Goal: Task Accomplishment & Management: Complete application form

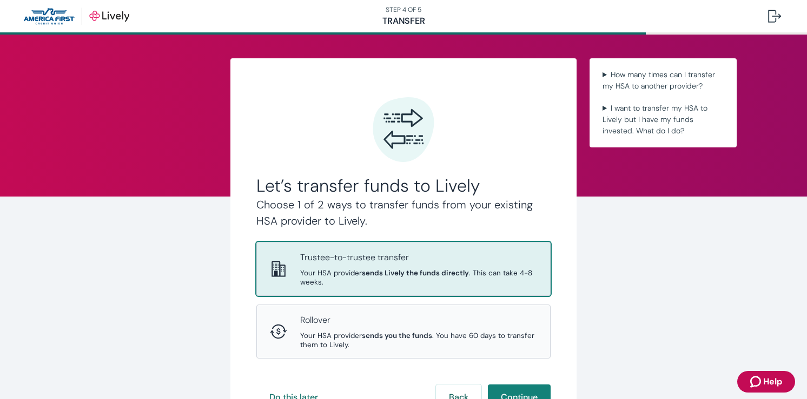
click at [494, 277] on span "Your HSA provider sends Lively the funds directly . This can take 4-8 weeks." at bounding box center [418, 278] width 237 height 18
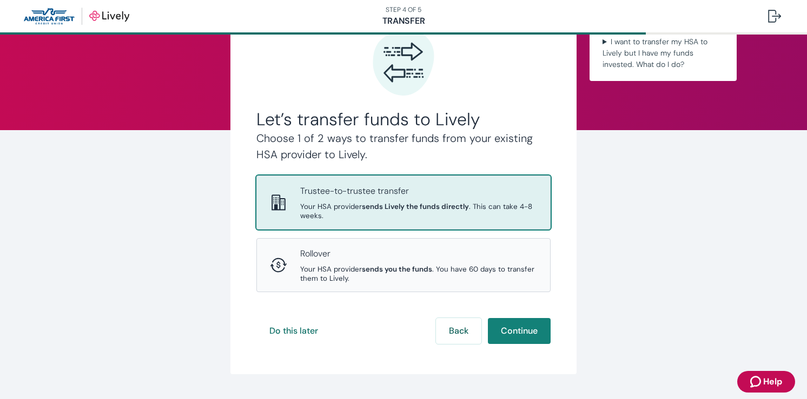
scroll to position [84, 0]
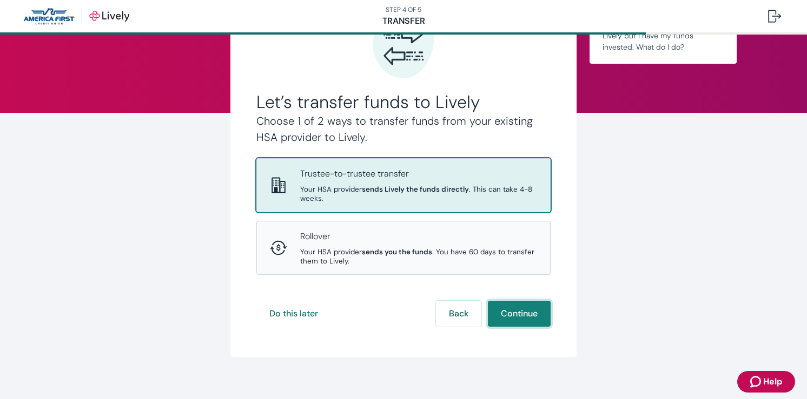
click at [507, 315] on button "Continue" at bounding box center [519, 314] width 63 height 26
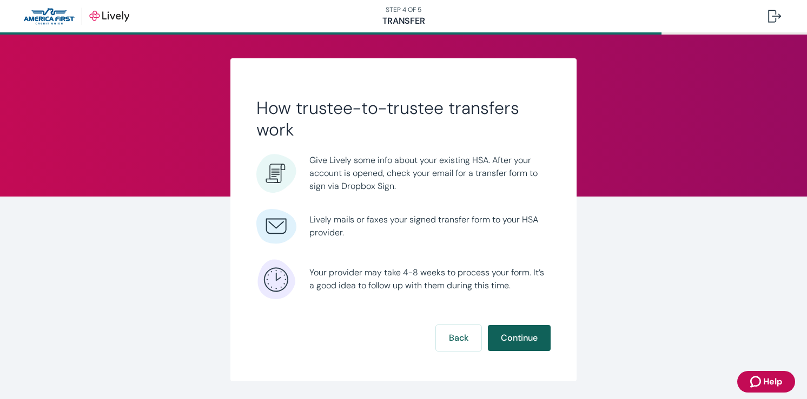
click at [514, 337] on button "Continue" at bounding box center [519, 338] width 63 height 26
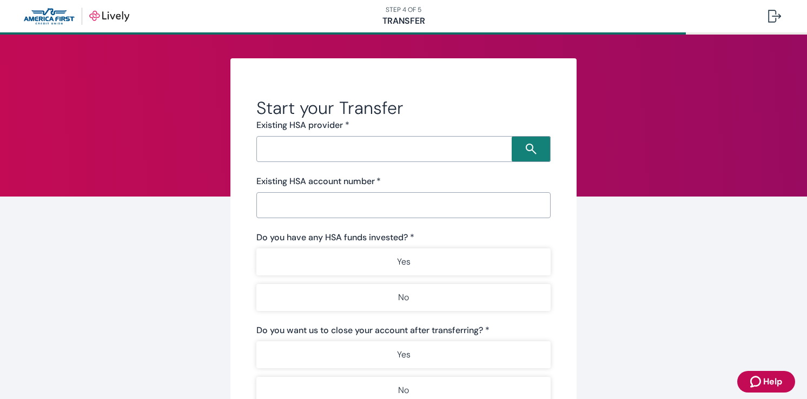
click at [341, 147] on input "Search input" at bounding box center [385, 149] width 252 height 15
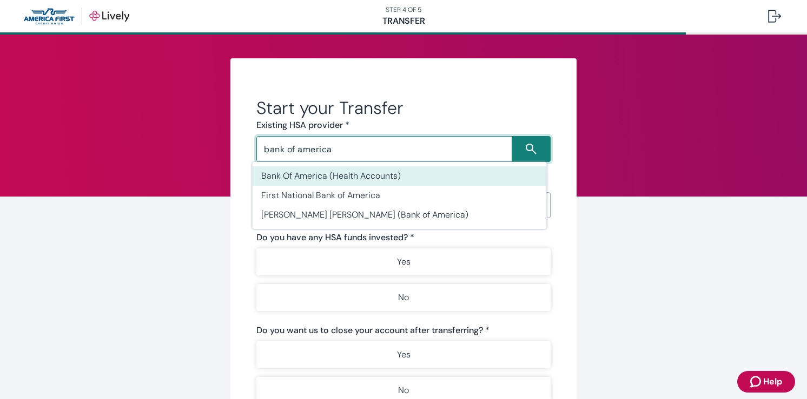
click at [306, 171] on li "Bank Of America (Health Accounts)" at bounding box center [399, 175] width 294 height 19
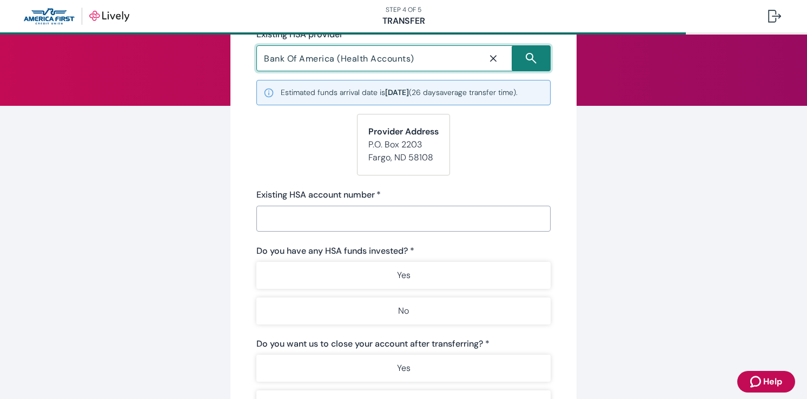
scroll to position [93, 0]
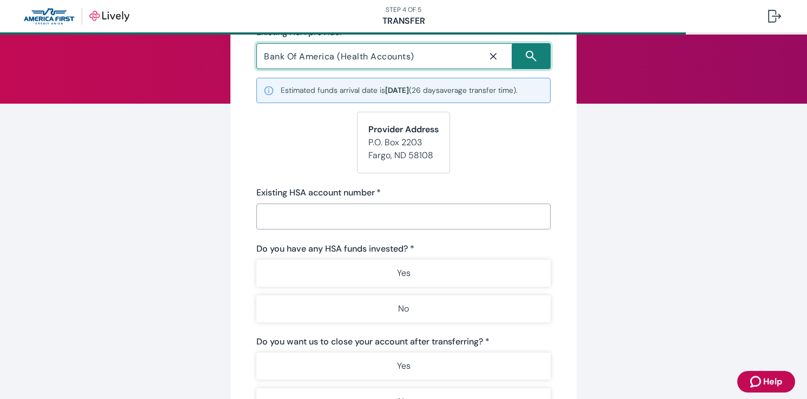
type input "Bank Of America (Health Accounts)"
click at [296, 225] on input "Existing HSA account number   *" at bounding box center [403, 217] width 294 height 22
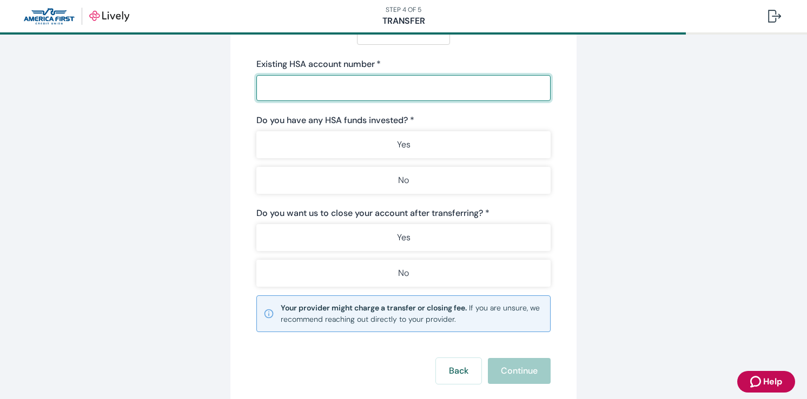
scroll to position [224, 0]
